Goal: Information Seeking & Learning: Learn about a topic

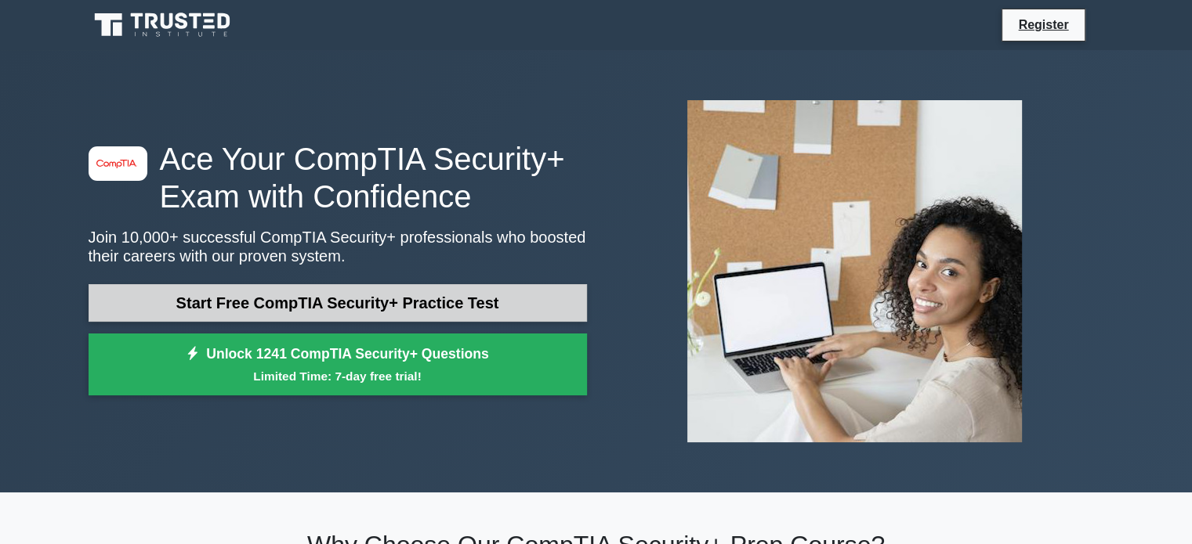
click at [342, 306] on link "Start Free CompTIA Security+ Practice Test" at bounding box center [338, 303] width 498 height 38
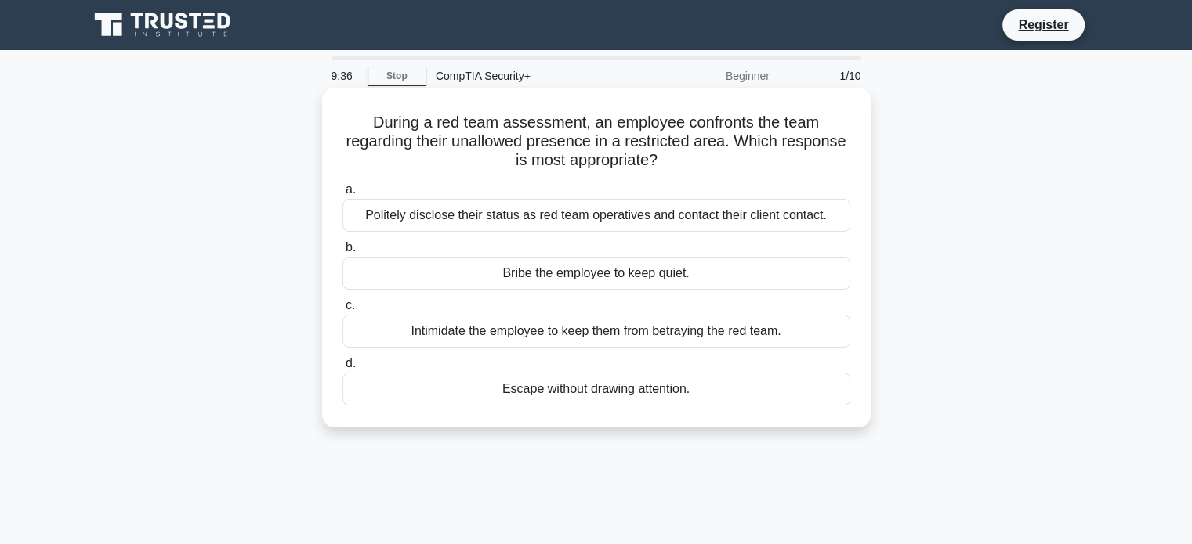
click at [547, 211] on div "Politely disclose their status as red team operatives and contact their client …" at bounding box center [596, 215] width 508 height 33
click at [342, 195] on input "a. Politely disclose their status as red team operatives and contact their clie…" at bounding box center [342, 190] width 0 height 10
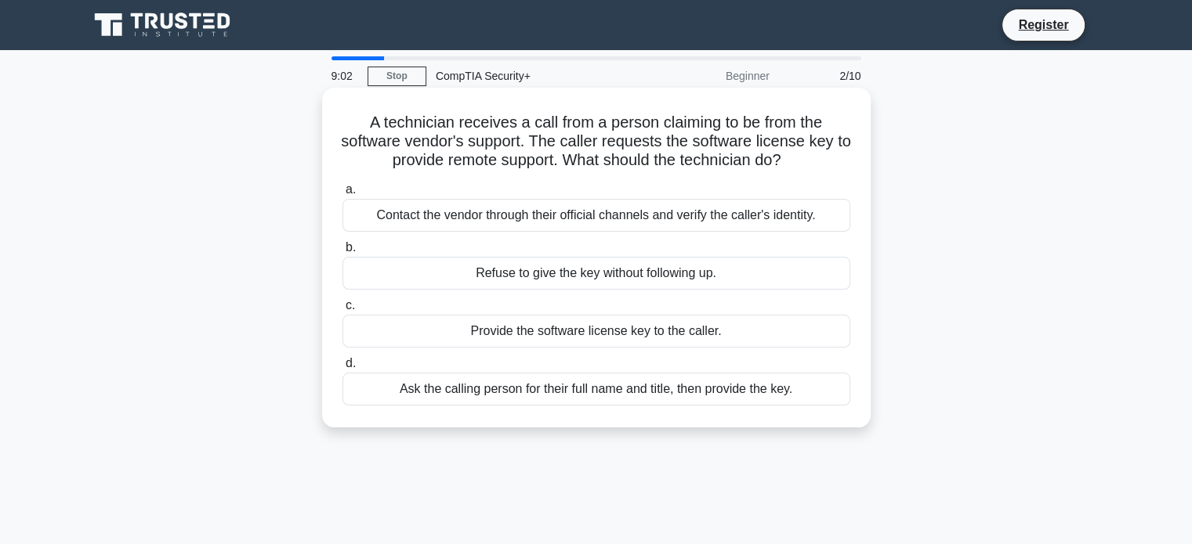
click at [420, 208] on div "Contact the vendor through their official channels and verify the caller's iden…" at bounding box center [596, 215] width 508 height 33
click at [342, 195] on input "a. Contact the vendor through their official channels and verify the caller's i…" at bounding box center [342, 190] width 0 height 10
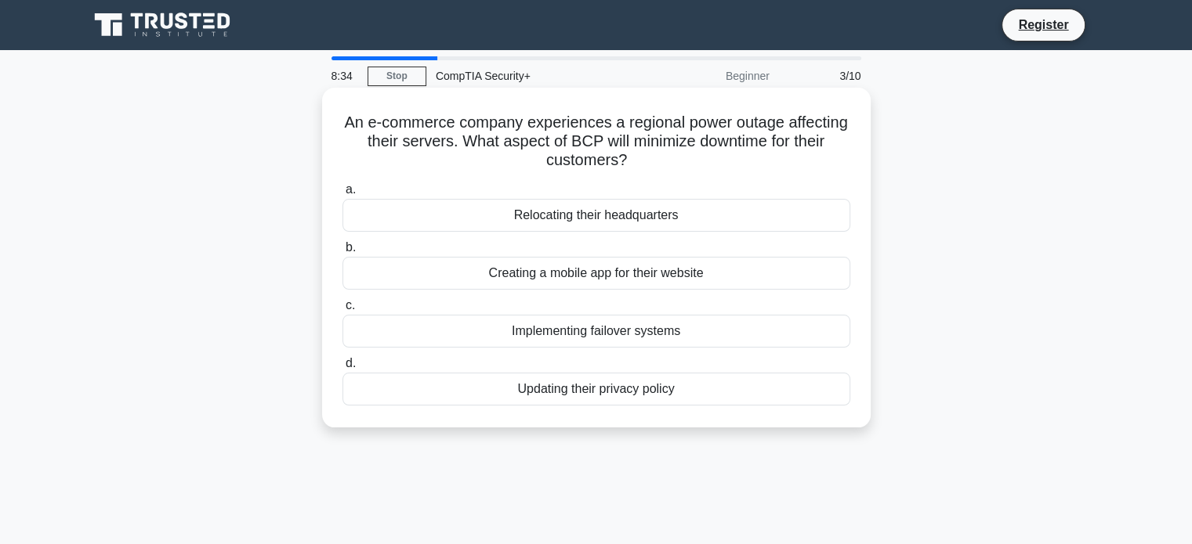
click at [614, 329] on div "Implementing failover systems" at bounding box center [596, 331] width 508 height 33
click at [342, 311] on input "c. Implementing failover systems" at bounding box center [342, 306] width 0 height 10
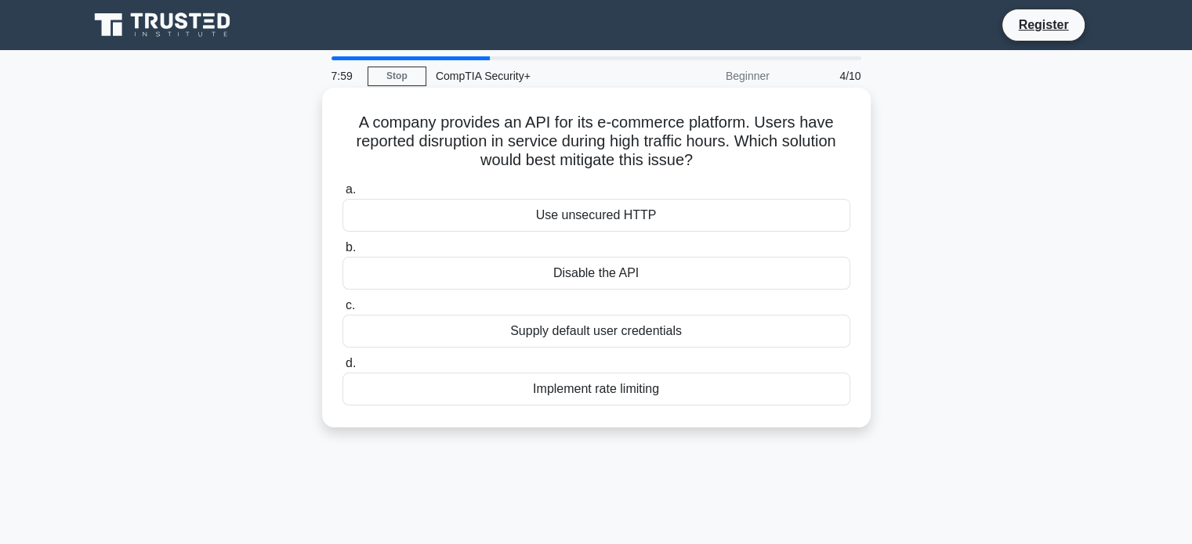
click at [619, 389] on div "Implement rate limiting" at bounding box center [596, 389] width 508 height 33
click at [342, 369] on input "d. Implement rate limiting" at bounding box center [342, 364] width 0 height 10
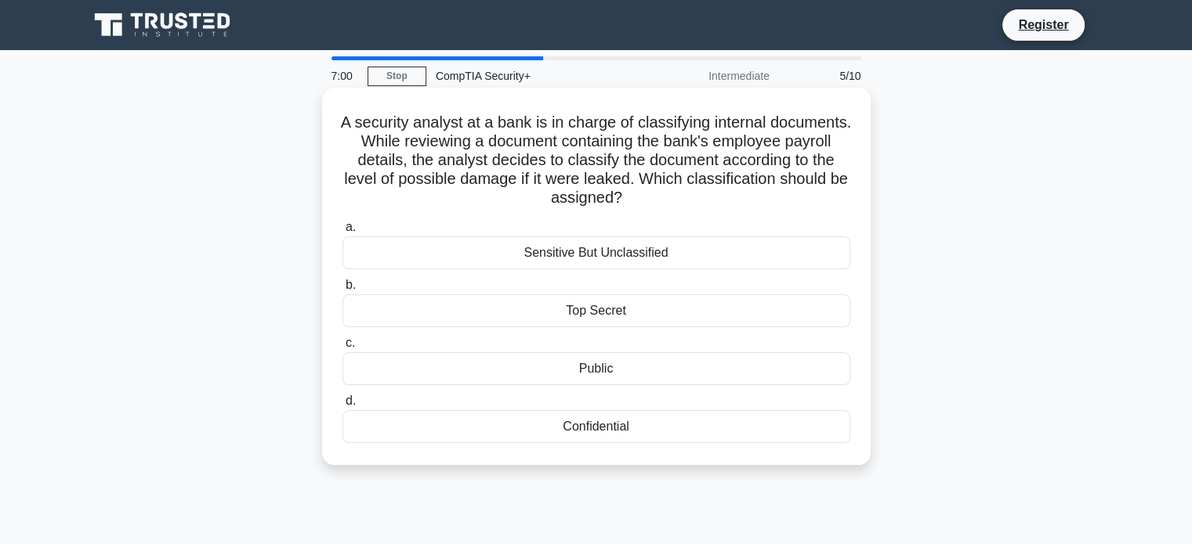
click at [742, 431] on div "Confidential" at bounding box center [596, 426] width 508 height 33
click at [342, 407] on input "d. Confidential" at bounding box center [342, 401] width 0 height 10
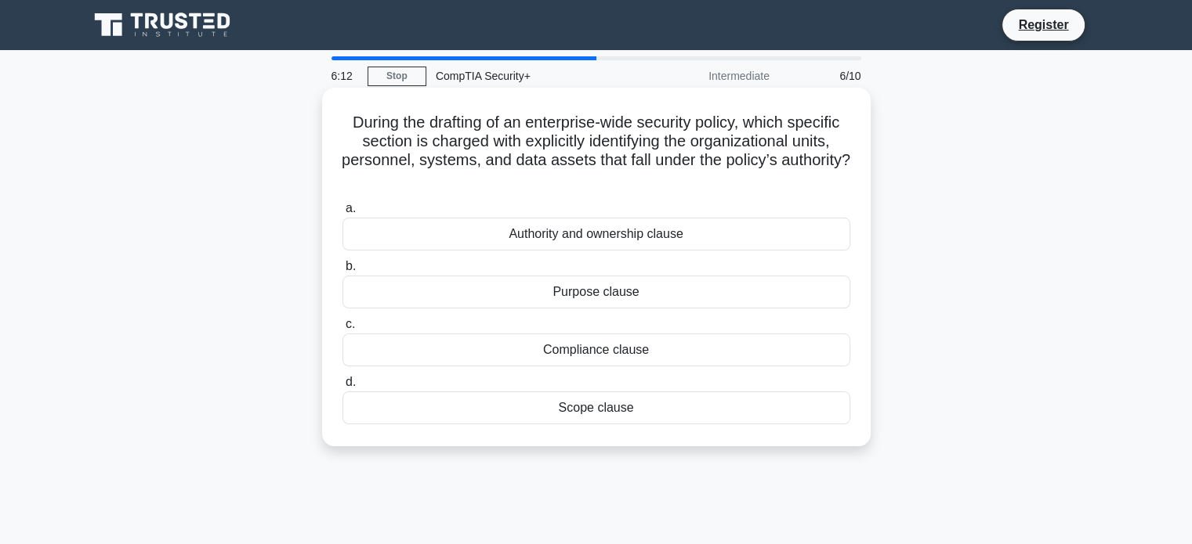
click at [673, 231] on div "Authority and ownership clause" at bounding box center [596, 234] width 508 height 33
click at [342, 214] on input "a. Authority and ownership clause" at bounding box center [342, 209] width 0 height 10
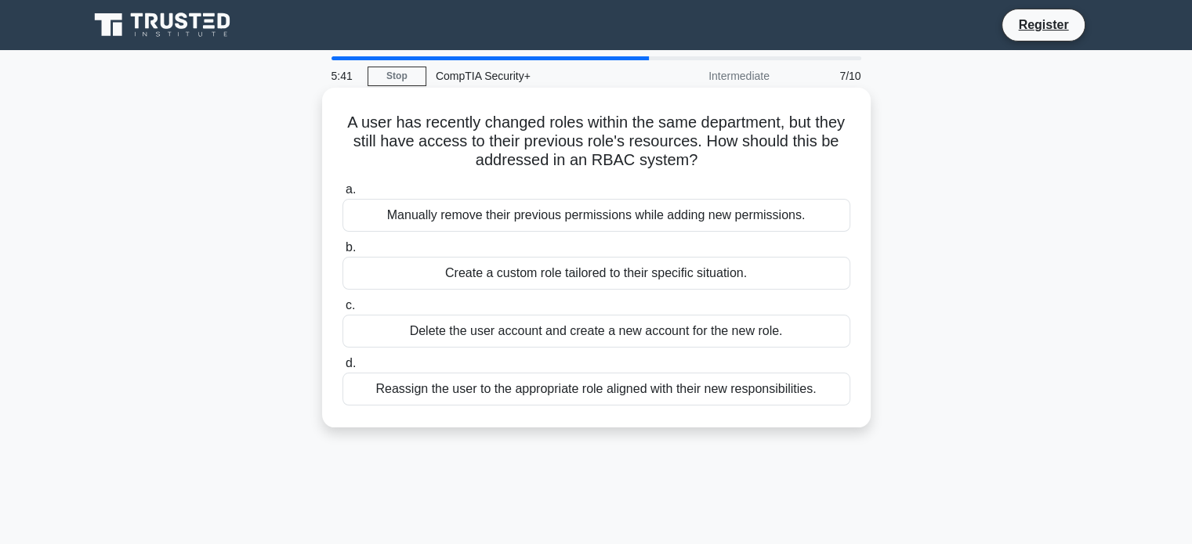
click at [690, 392] on div "Reassign the user to the appropriate role aligned with their new responsibiliti…" at bounding box center [596, 389] width 508 height 33
click at [342, 369] on input "d. Reassign the user to the appropriate role aligned with their new responsibil…" at bounding box center [342, 364] width 0 height 10
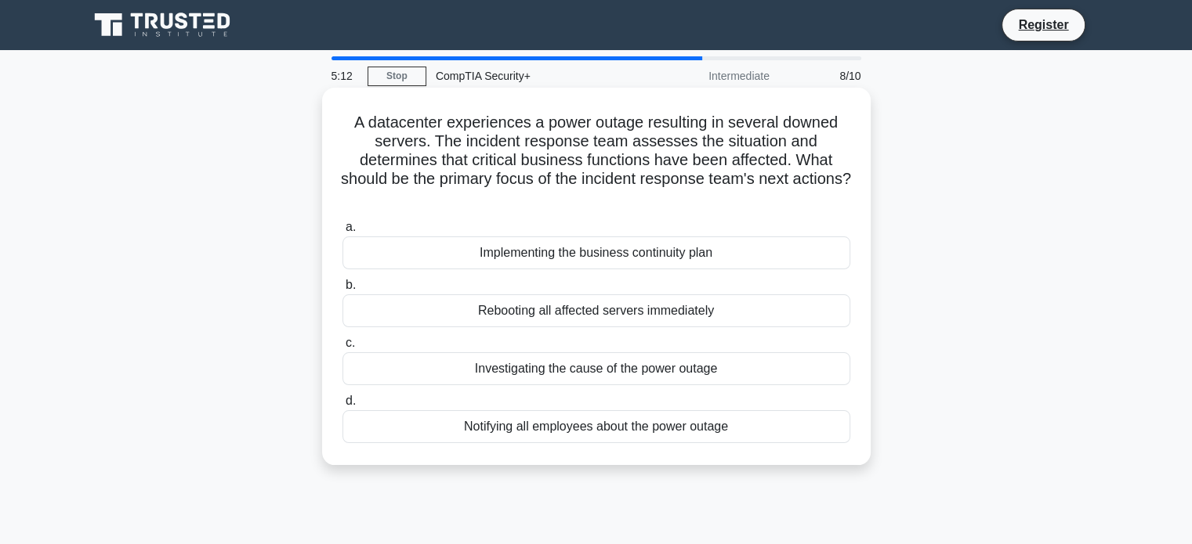
click at [653, 253] on div "Implementing the business continuity plan" at bounding box center [596, 253] width 508 height 33
click at [342, 233] on input "a. Implementing the business continuity plan" at bounding box center [342, 227] width 0 height 10
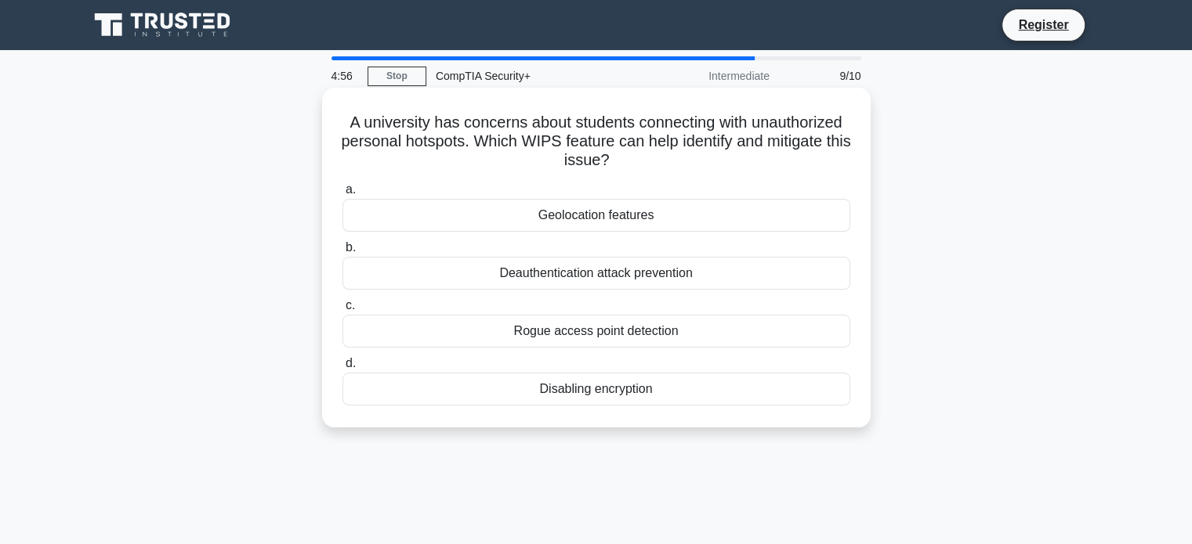
click at [684, 220] on div "Geolocation features" at bounding box center [596, 215] width 508 height 33
click at [342, 195] on input "a. Geolocation features" at bounding box center [342, 190] width 0 height 10
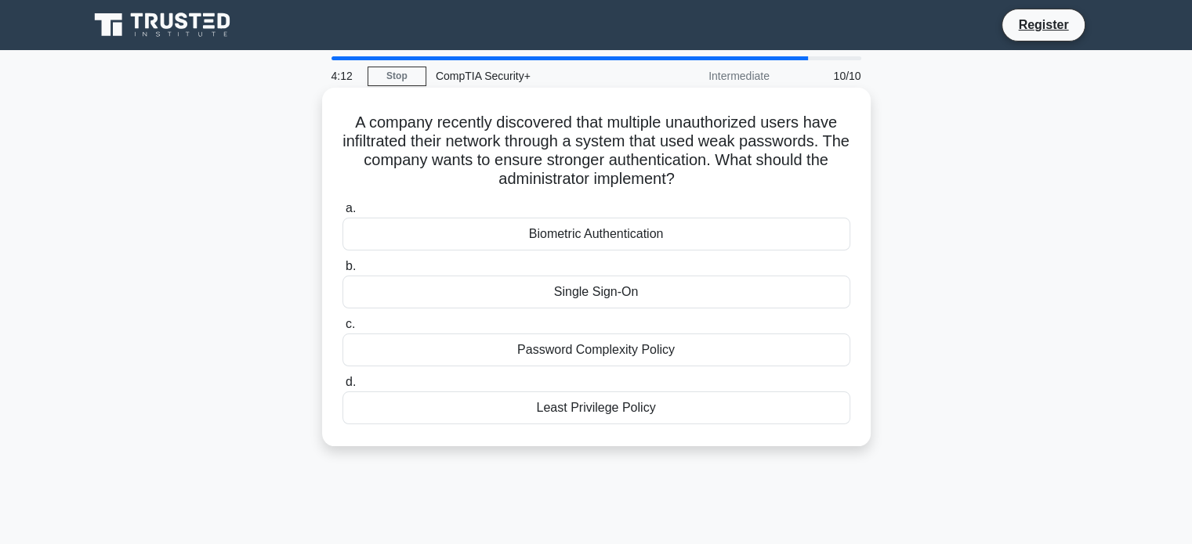
click at [744, 229] on div "Biometric Authentication" at bounding box center [596, 234] width 508 height 33
click at [342, 214] on input "a. Biometric Authentication" at bounding box center [342, 209] width 0 height 10
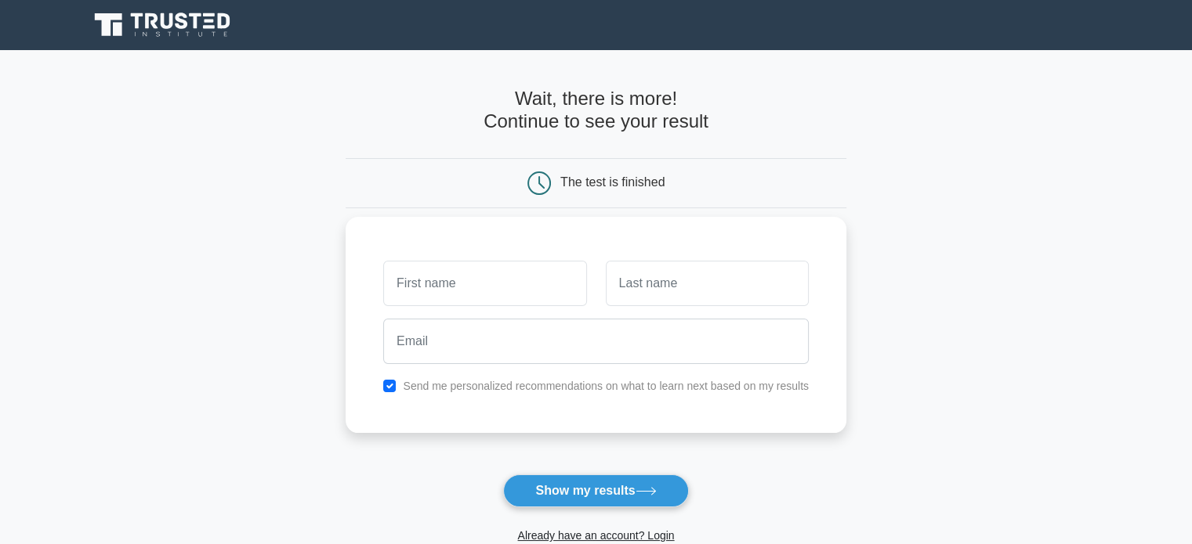
click at [449, 287] on input "text" at bounding box center [484, 283] width 203 height 45
type input "[PERSON_NAME]"
click at [745, 280] on input "text" at bounding box center [707, 283] width 203 height 45
type input "[PERSON_NAME]"
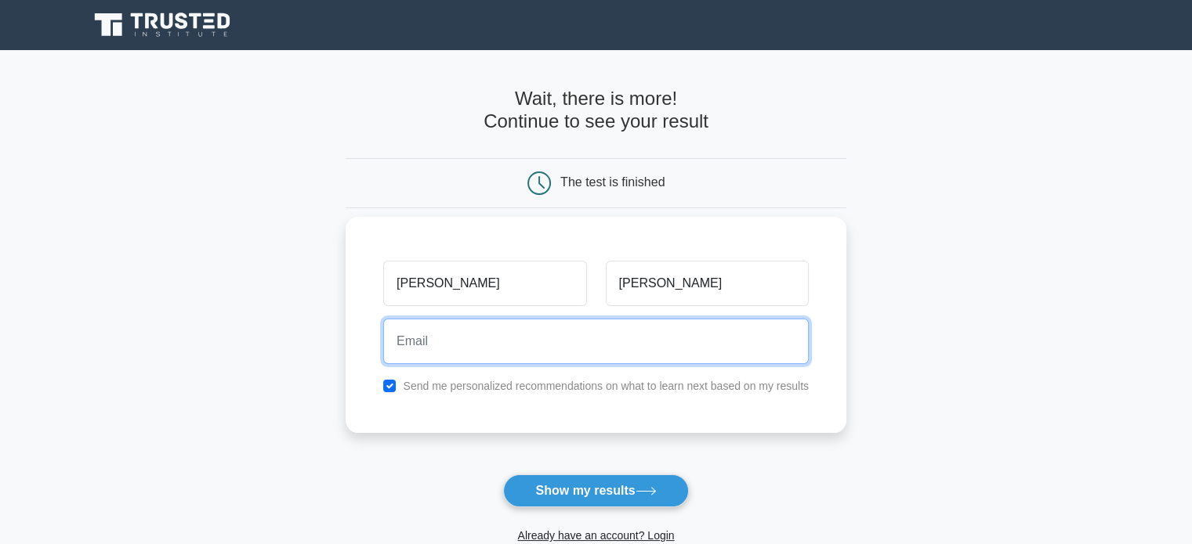
click at [584, 356] on input "email" at bounding box center [595, 341] width 425 height 45
type input "[PERSON_NAME][EMAIL_ADDRESS][DOMAIN_NAME]"
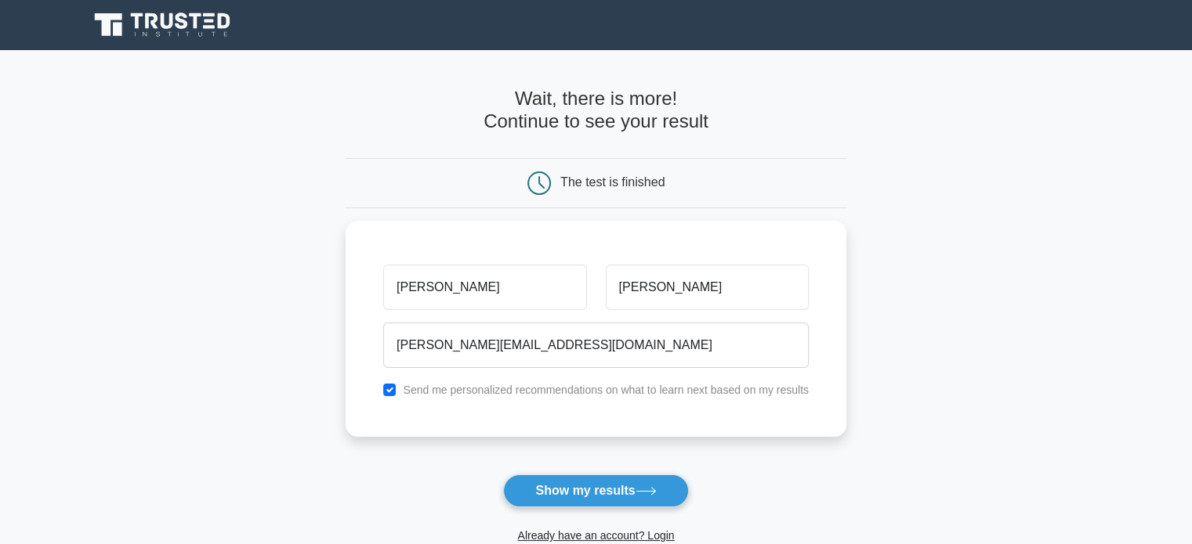
click at [569, 484] on button "Show my results" at bounding box center [595, 491] width 185 height 33
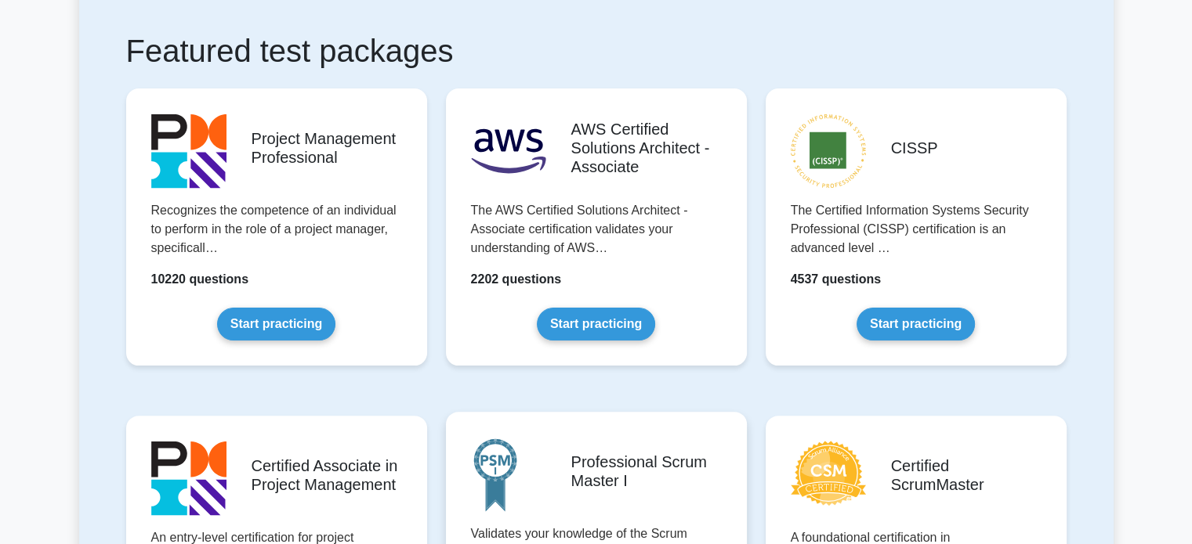
scroll to position [157, 0]
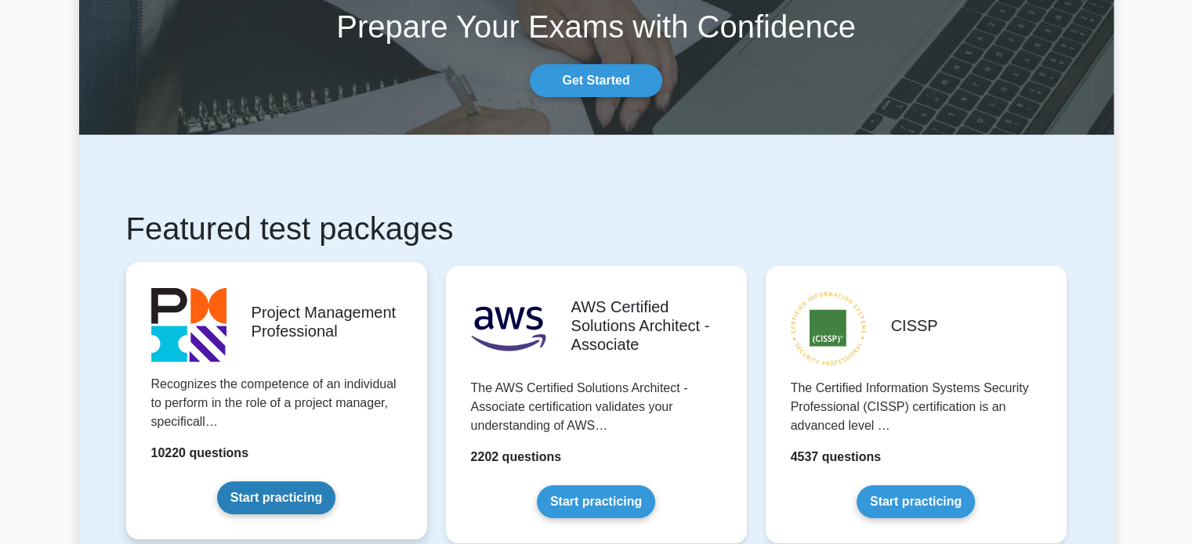
click at [335, 482] on link "Start practicing" at bounding box center [276, 498] width 118 height 33
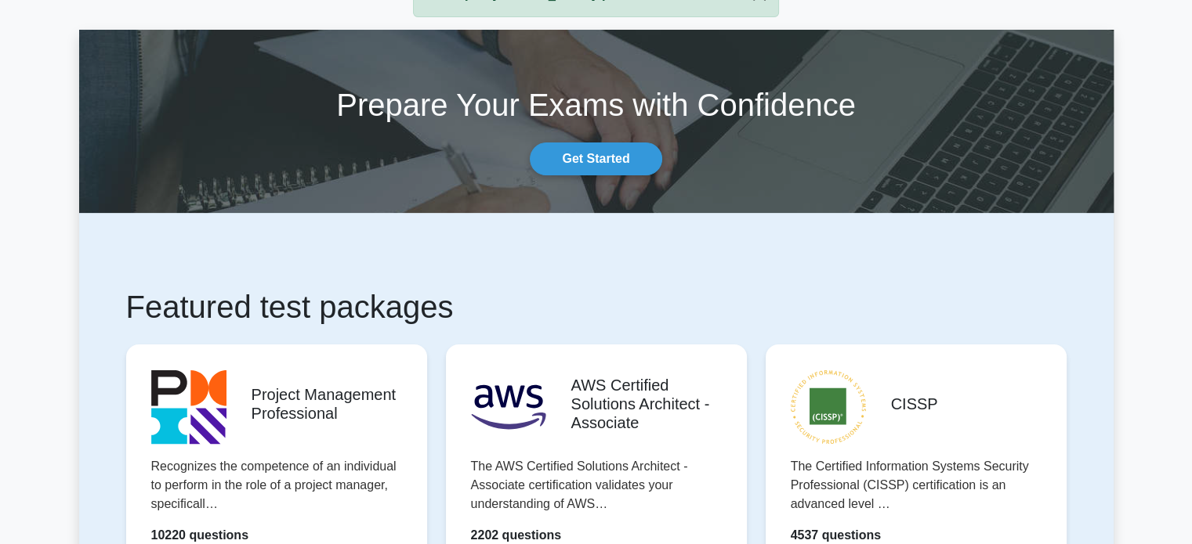
scroll to position [0, 0]
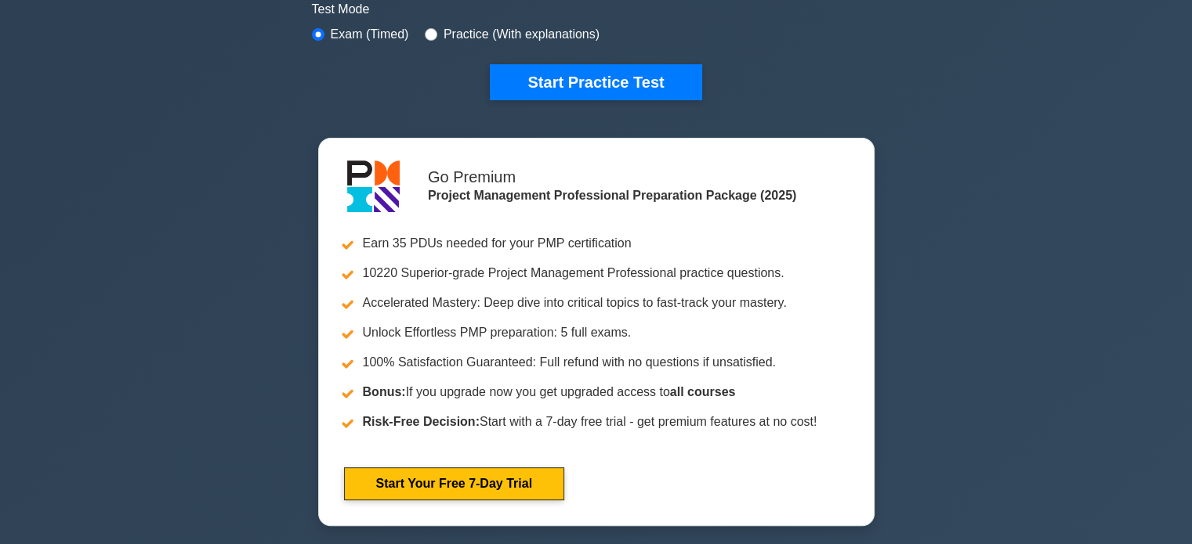
scroll to position [470, 0]
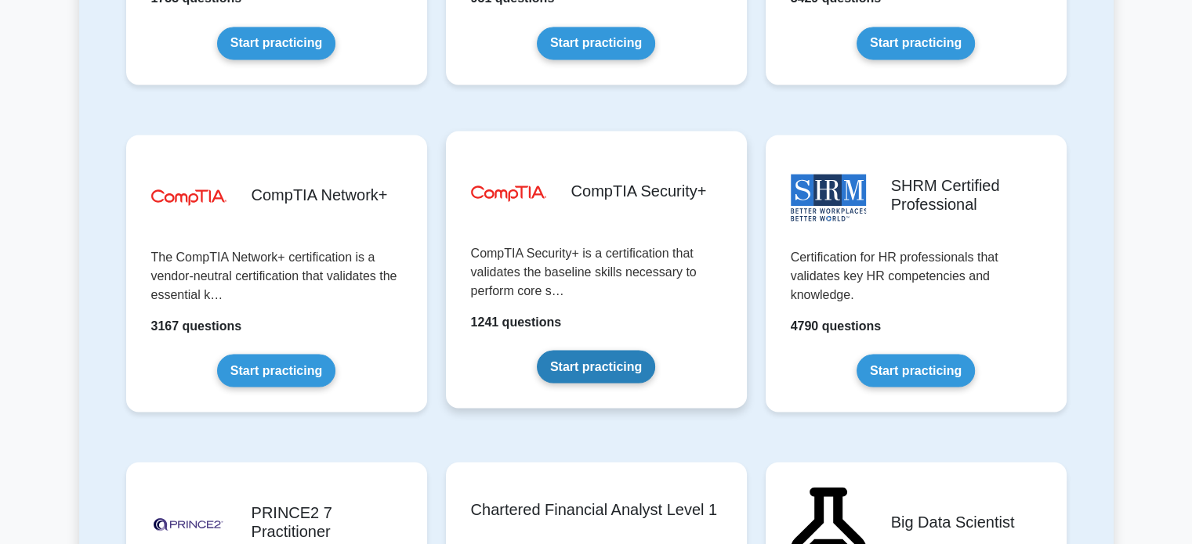
scroll to position [2898, 0]
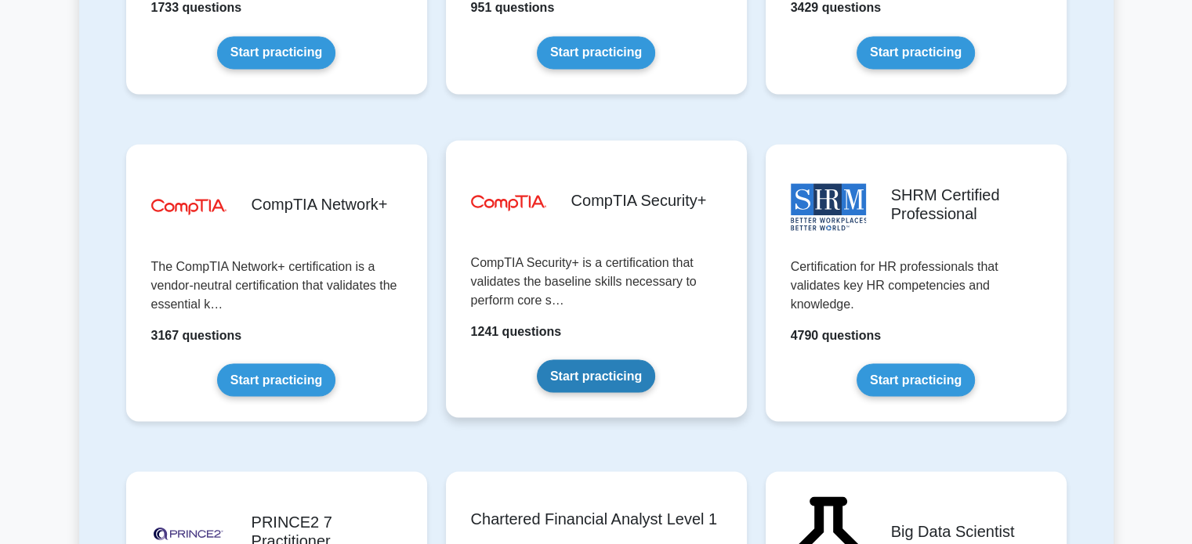
click at [594, 363] on link "Start practicing" at bounding box center [596, 376] width 118 height 33
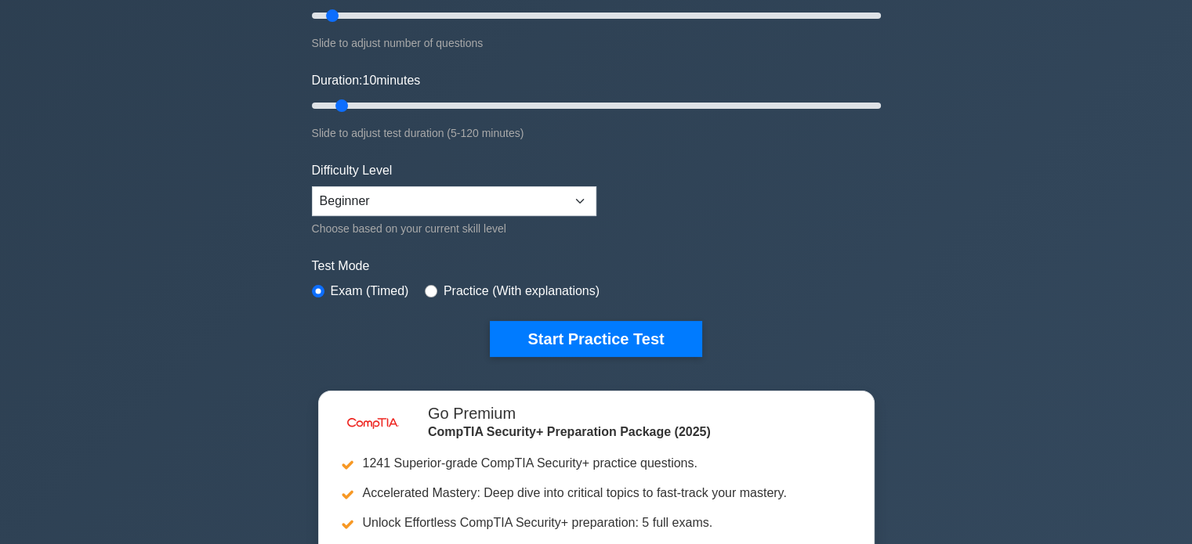
scroll to position [392, 0]
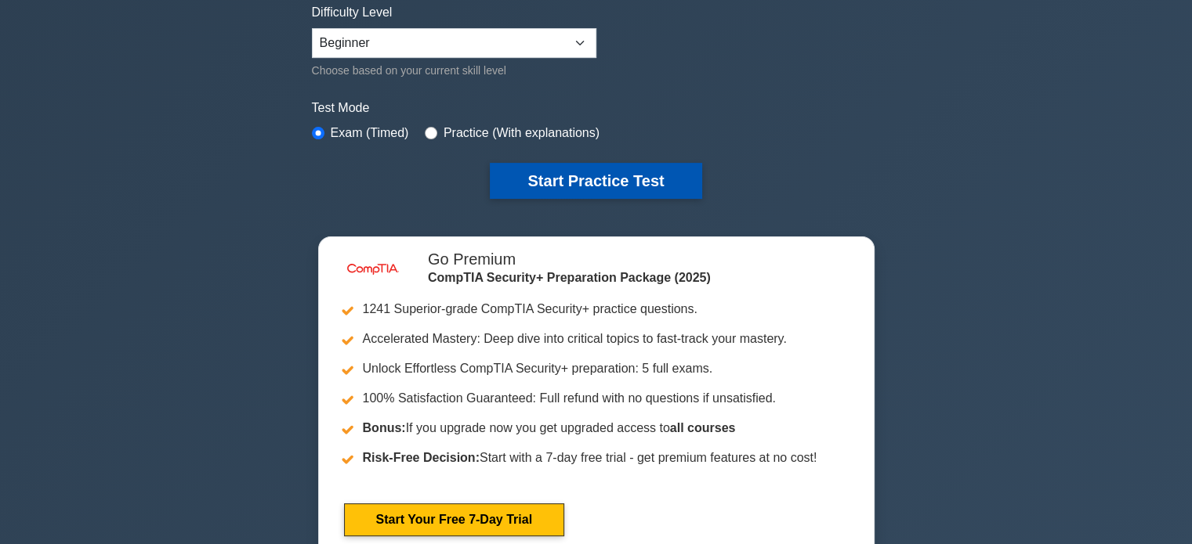
click at [570, 175] on button "Start Practice Test" at bounding box center [596, 181] width 212 height 36
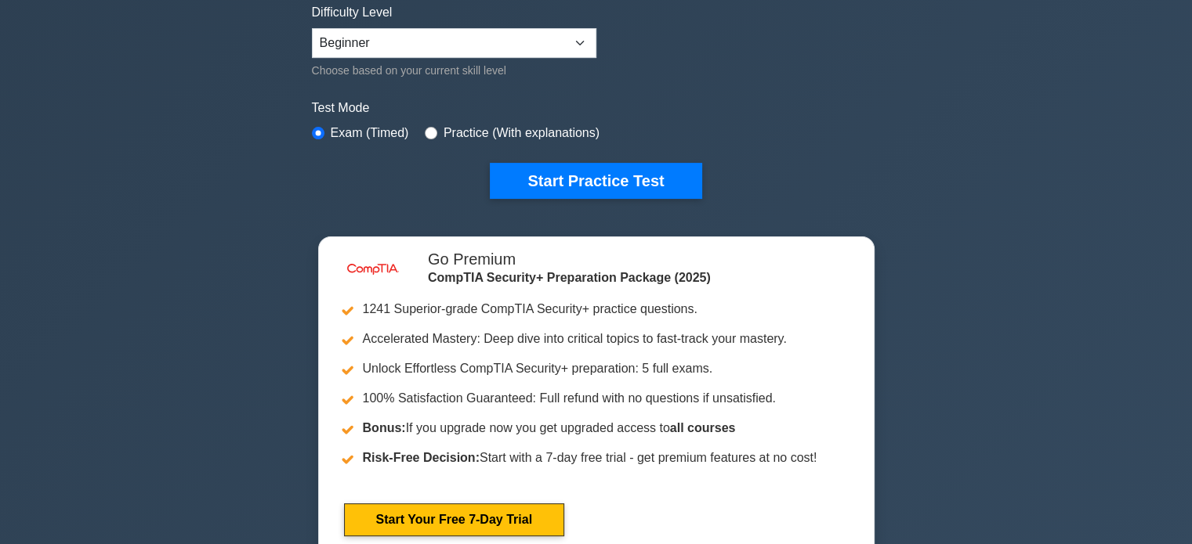
click at [240, 150] on div "image/svg+xml CompTIA Security+ Customize Your Next Practice Test Topics Crypto…" at bounding box center [596, 119] width 1192 height 923
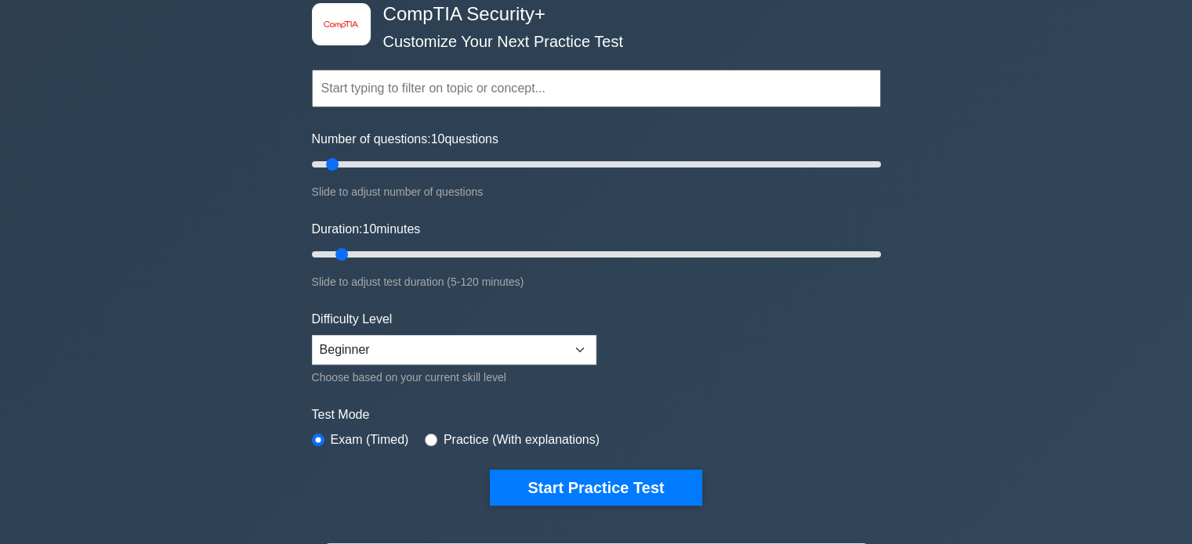
scroll to position [78, 0]
